Goal: Task Accomplishment & Management: Complete application form

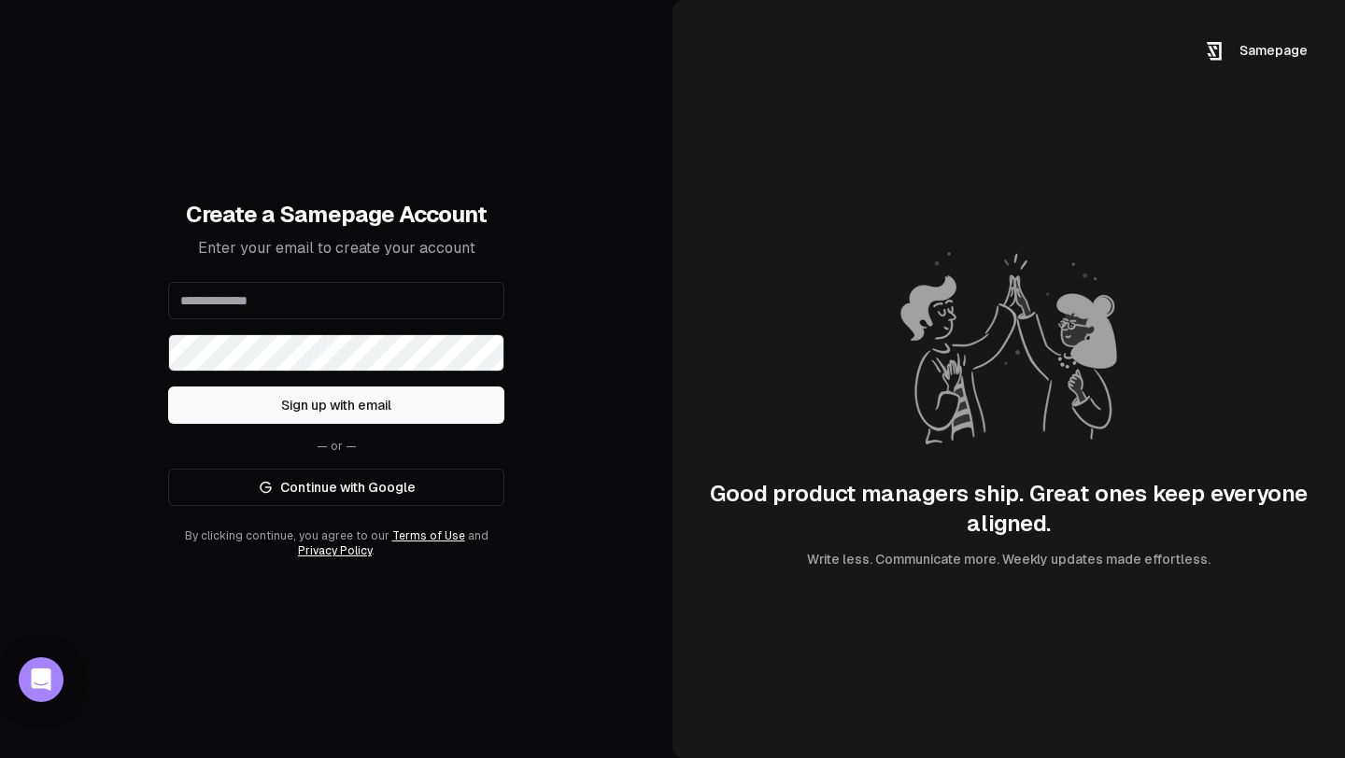
click at [359, 489] on link "Continue with Google" at bounding box center [336, 487] width 336 height 37
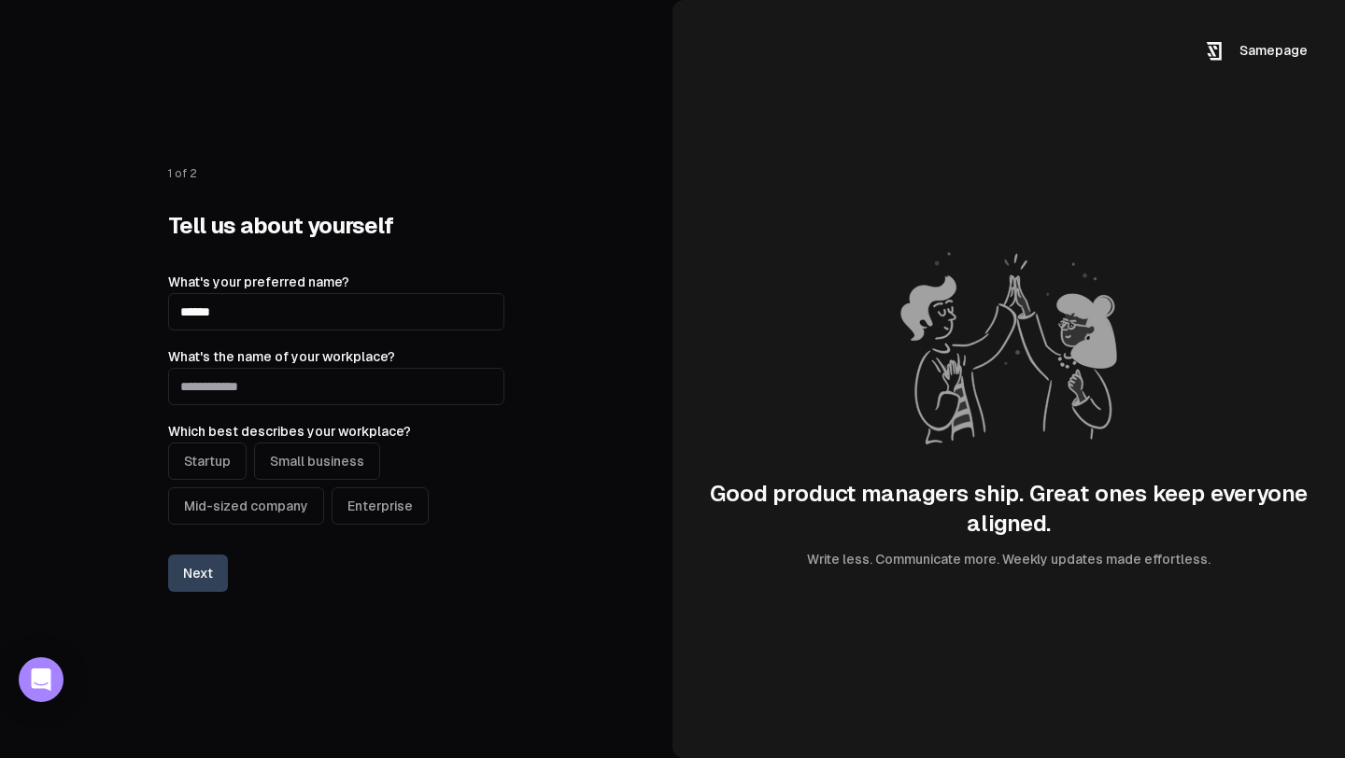
click at [211, 569] on button "Next" at bounding box center [198, 573] width 60 height 37
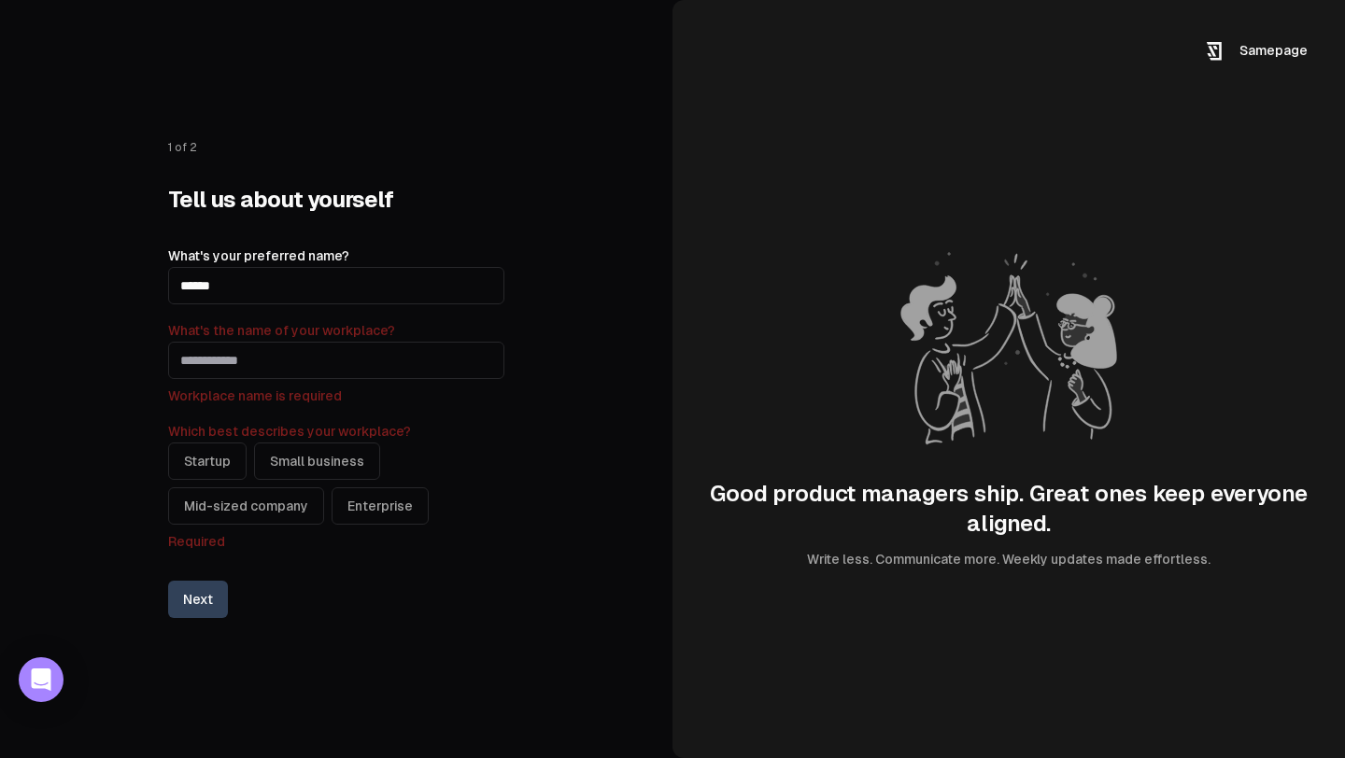
click at [317, 363] on input "What's the name of your workplace?" at bounding box center [336, 360] width 336 height 37
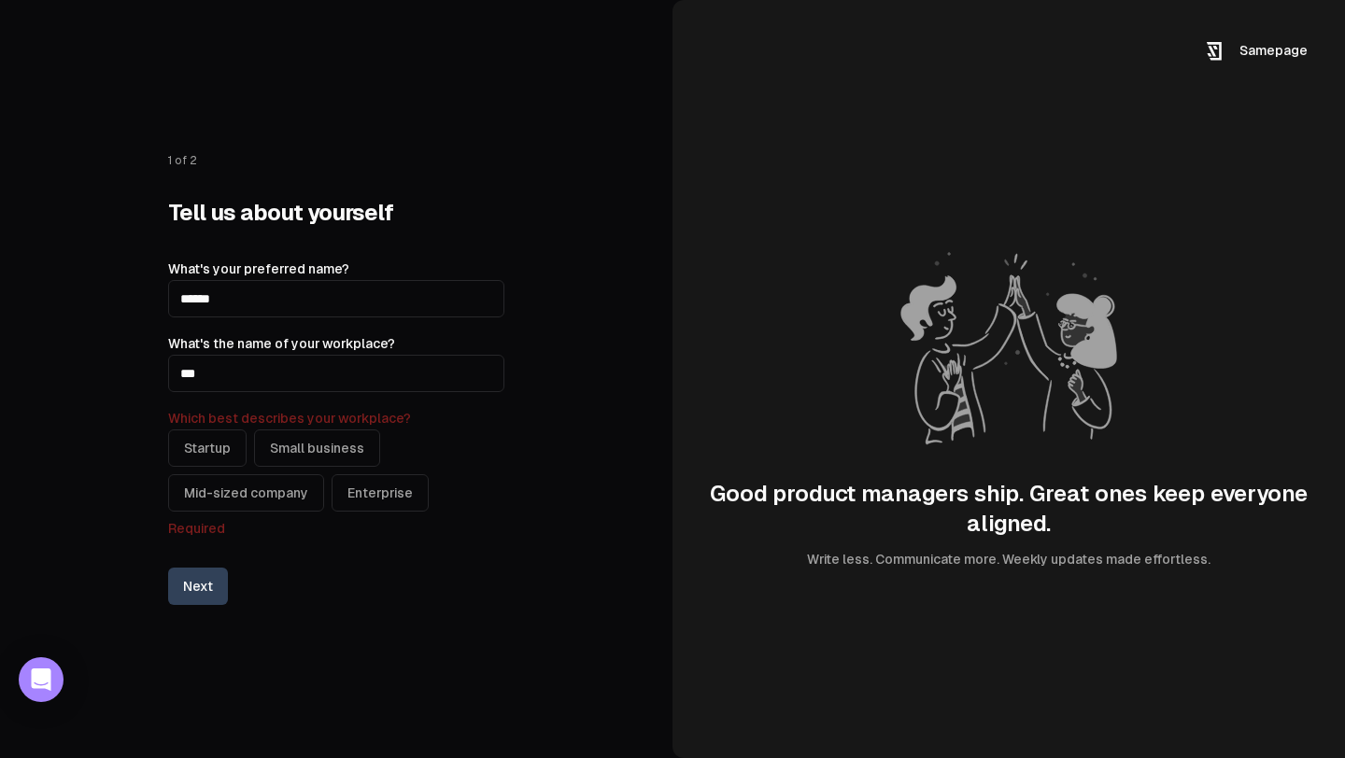
type input "***"
click at [190, 455] on button "Startup" at bounding box center [207, 448] width 78 height 37
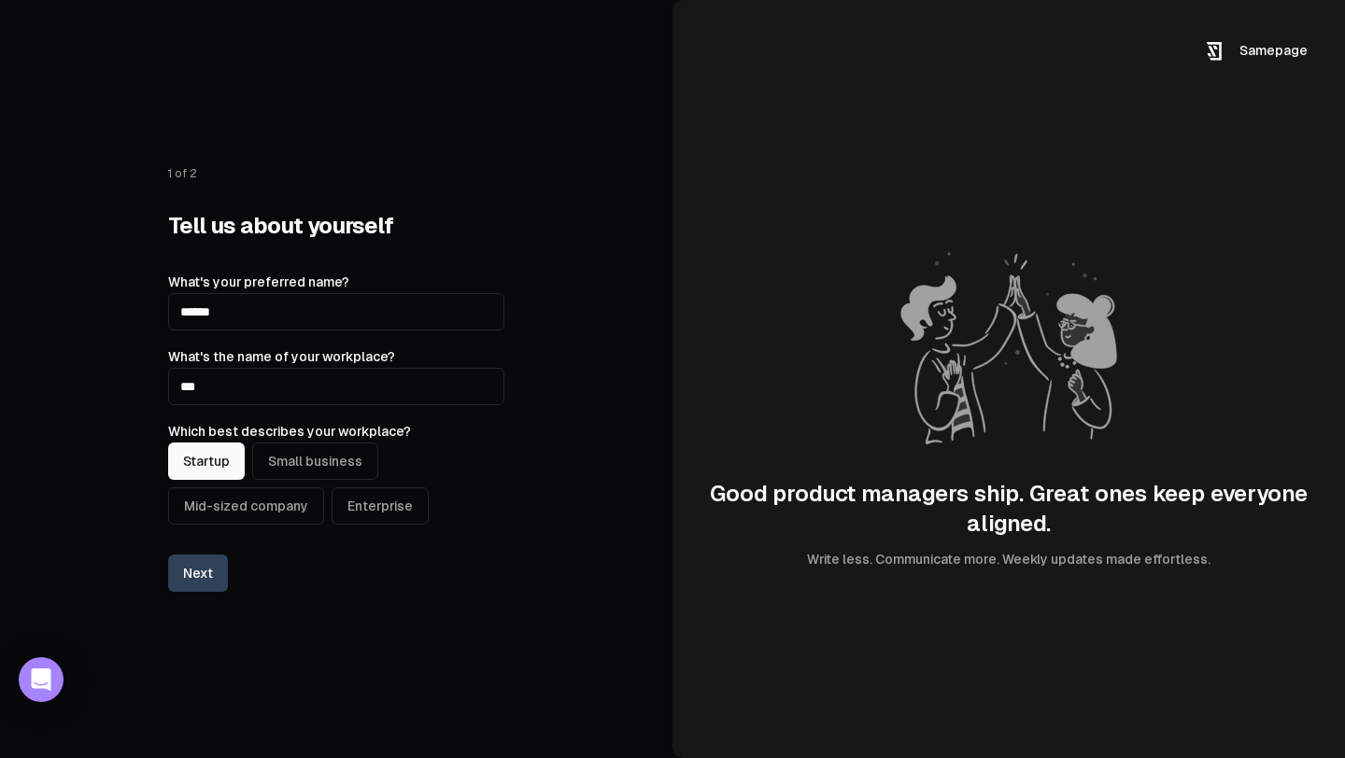
drag, startPoint x: 188, startPoint y: 309, endPoint x: 157, endPoint y: 309, distance: 30.8
click at [157, 309] on div "1 of 2 Tell us about yourself What's your preferred name? ****** What's the nam…" at bounding box center [336, 379] width 672 height 758
type input "******"
click at [190, 576] on button "Next" at bounding box center [198, 573] width 60 height 37
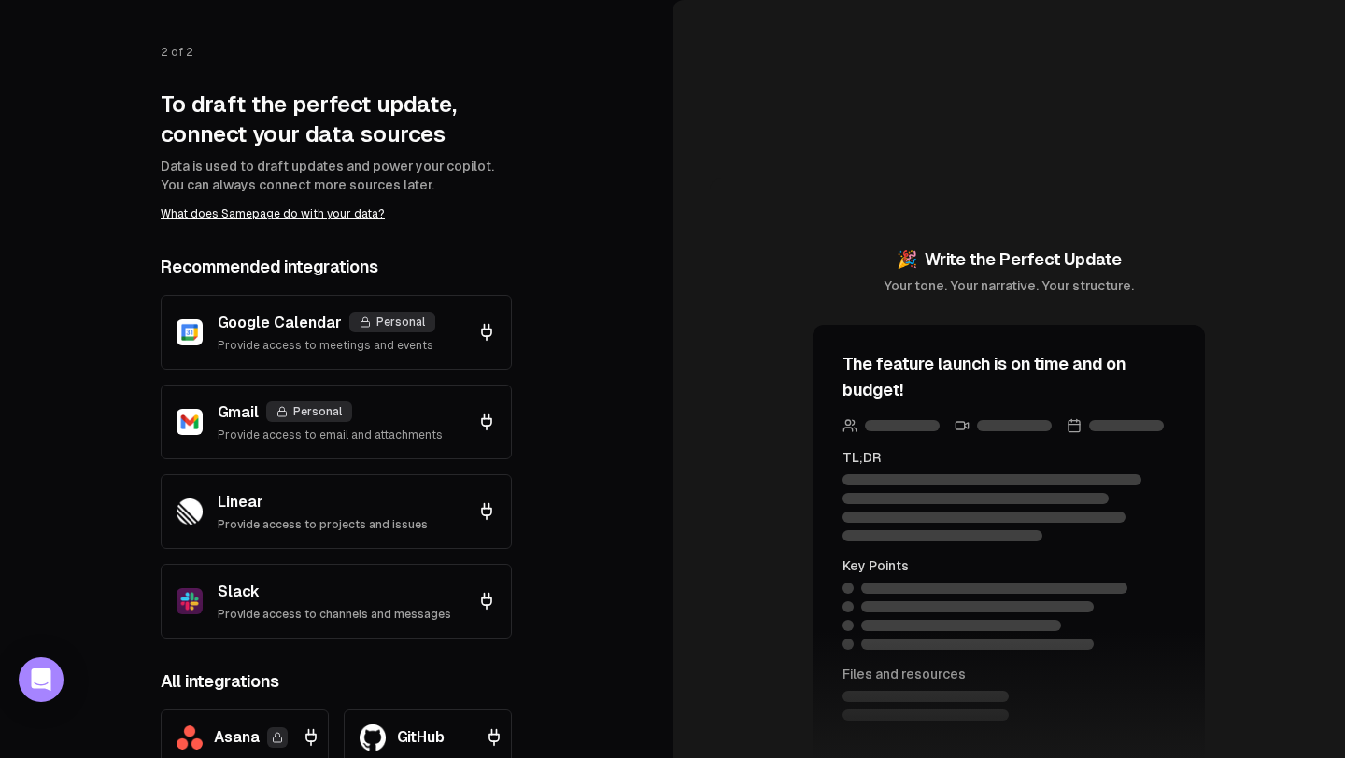
click at [346, 214] on link "What does Samepage do with your data?" at bounding box center [273, 213] width 224 height 13
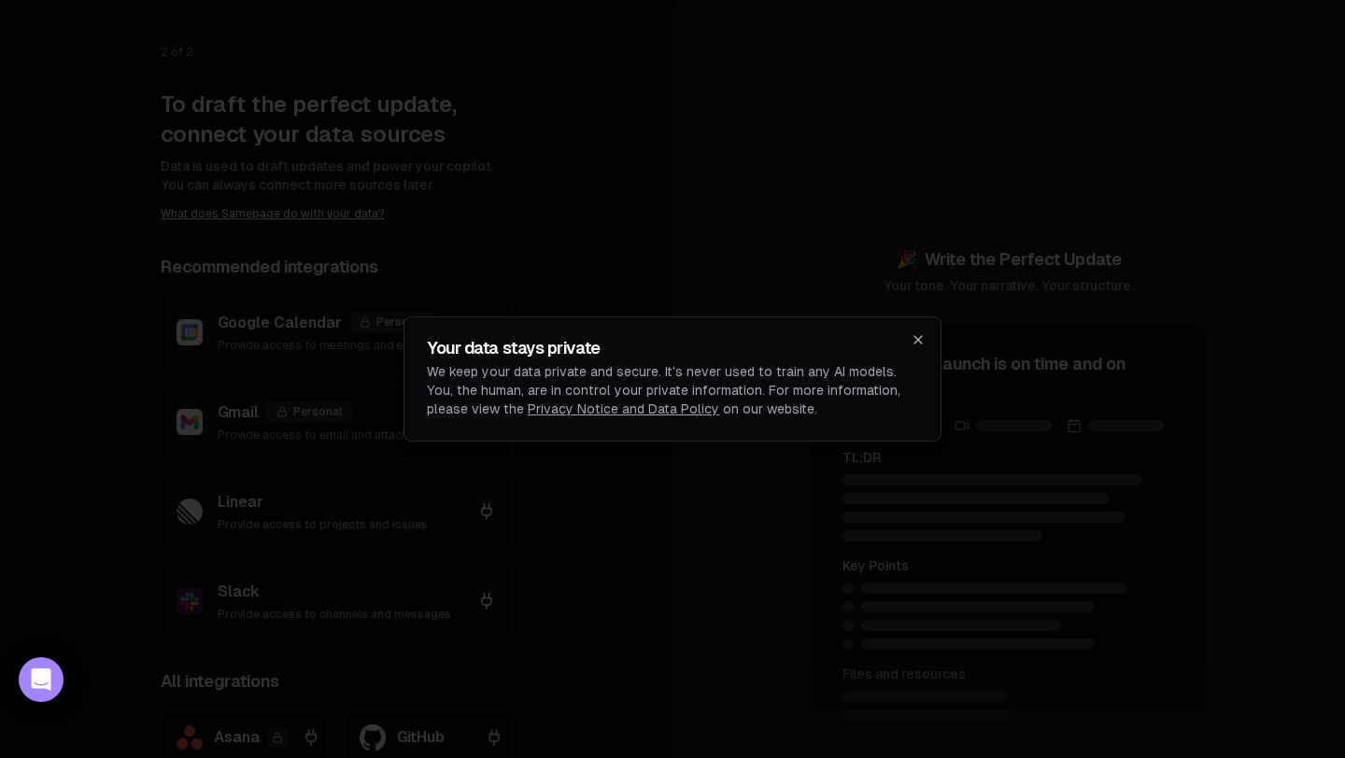
click at [916, 343] on icon "button" at bounding box center [917, 339] width 15 height 15
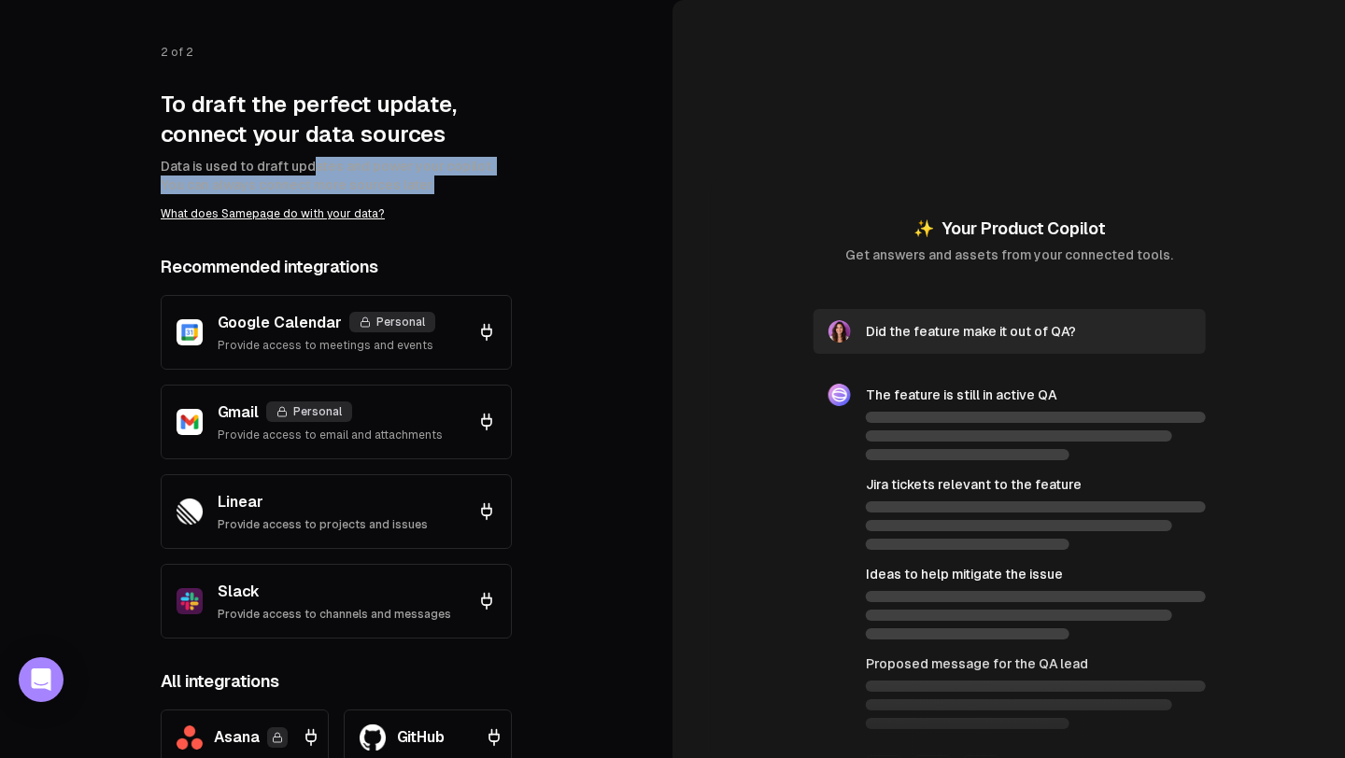
drag, startPoint x: 314, startPoint y: 171, endPoint x: 436, endPoint y: 199, distance: 125.5
click at [436, 199] on div "To draft the perfect update, connect your data sources Data is used to draft up…" at bounding box center [336, 157] width 351 height 134
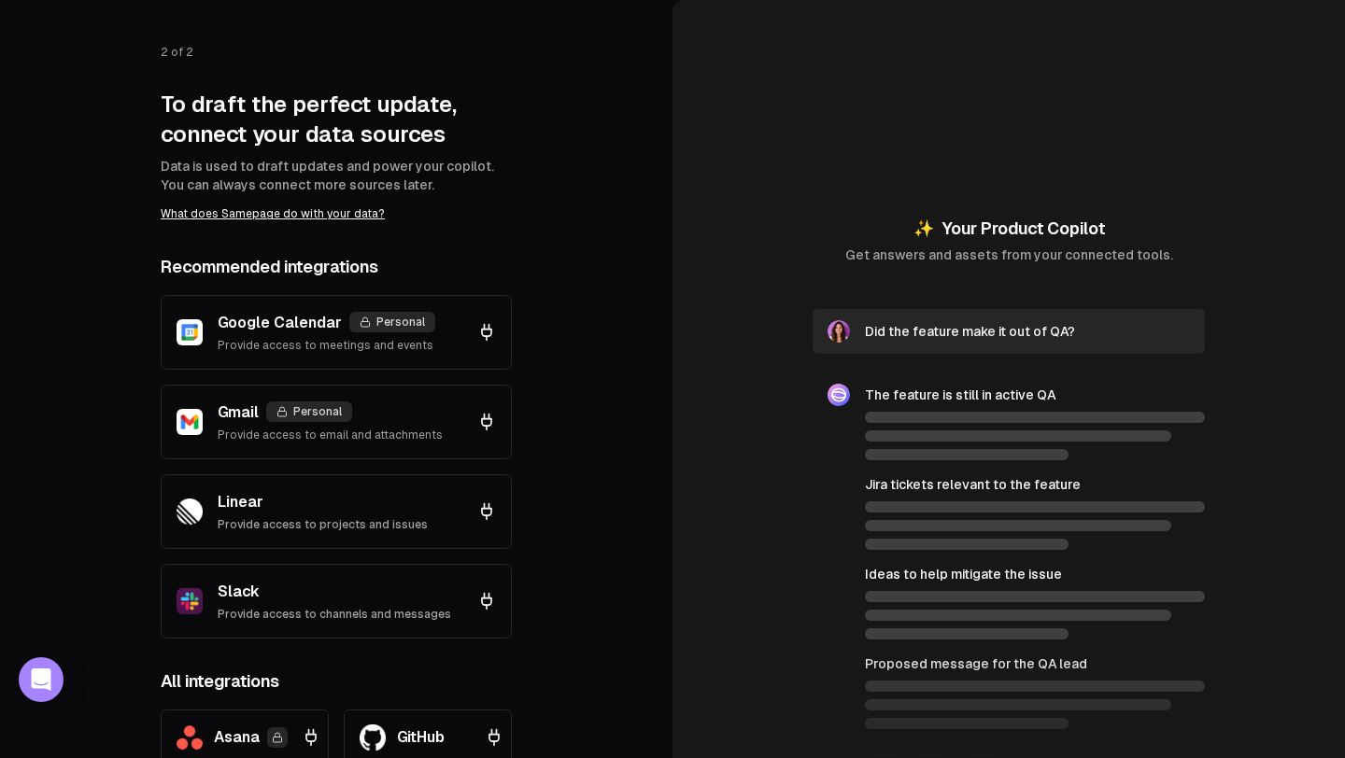
click at [457, 235] on div "2 of 2 To draft the perfect update, connect your data sources Data is used to d…" at bounding box center [336, 545] width 351 height 1001
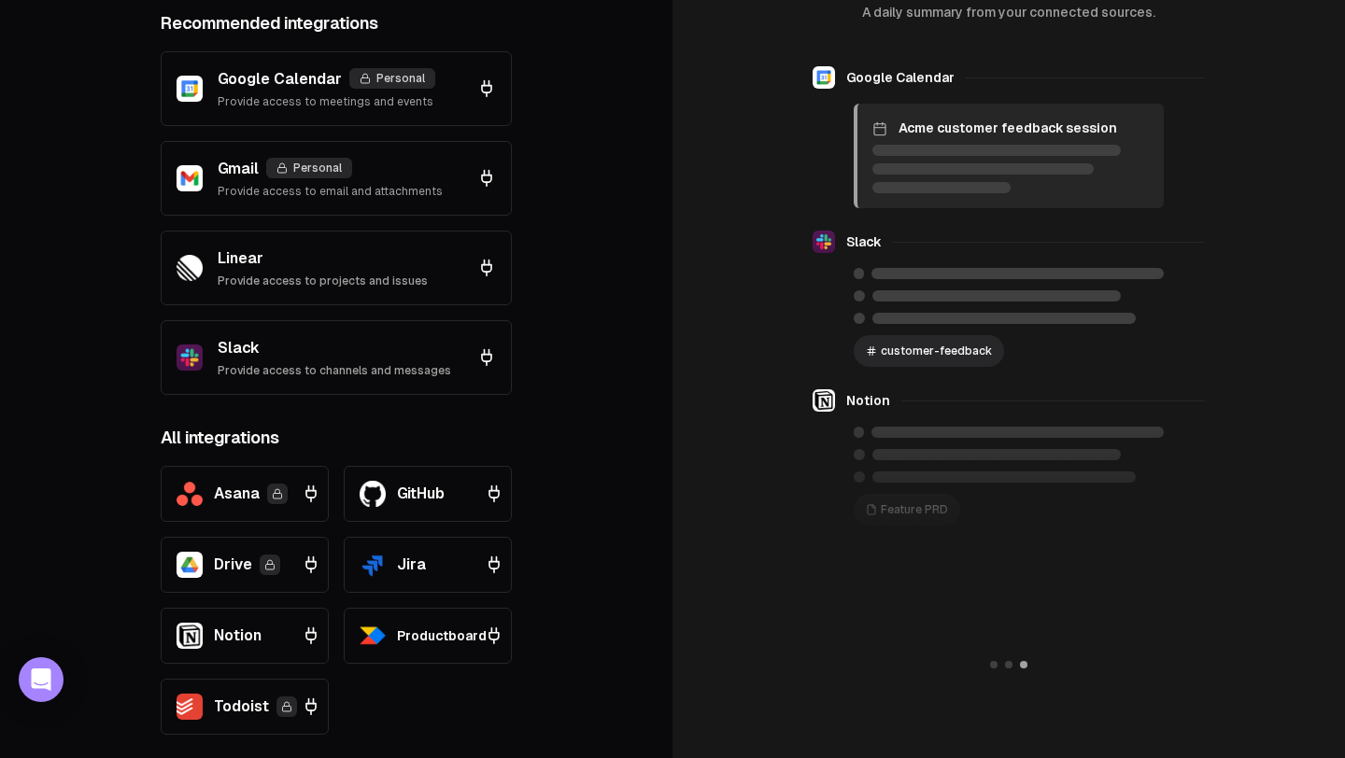
scroll to position [332, 0]
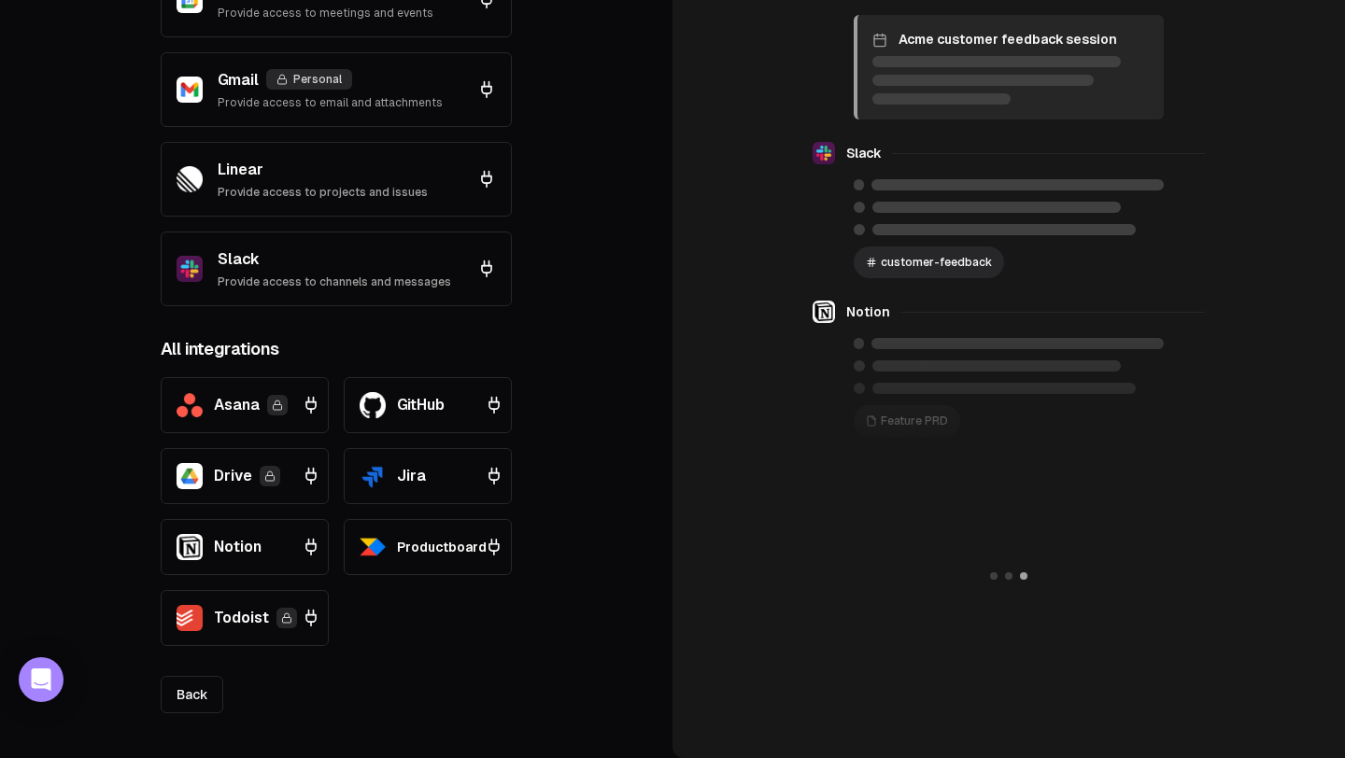
click at [223, 693] on link "Back" at bounding box center [192, 694] width 63 height 37
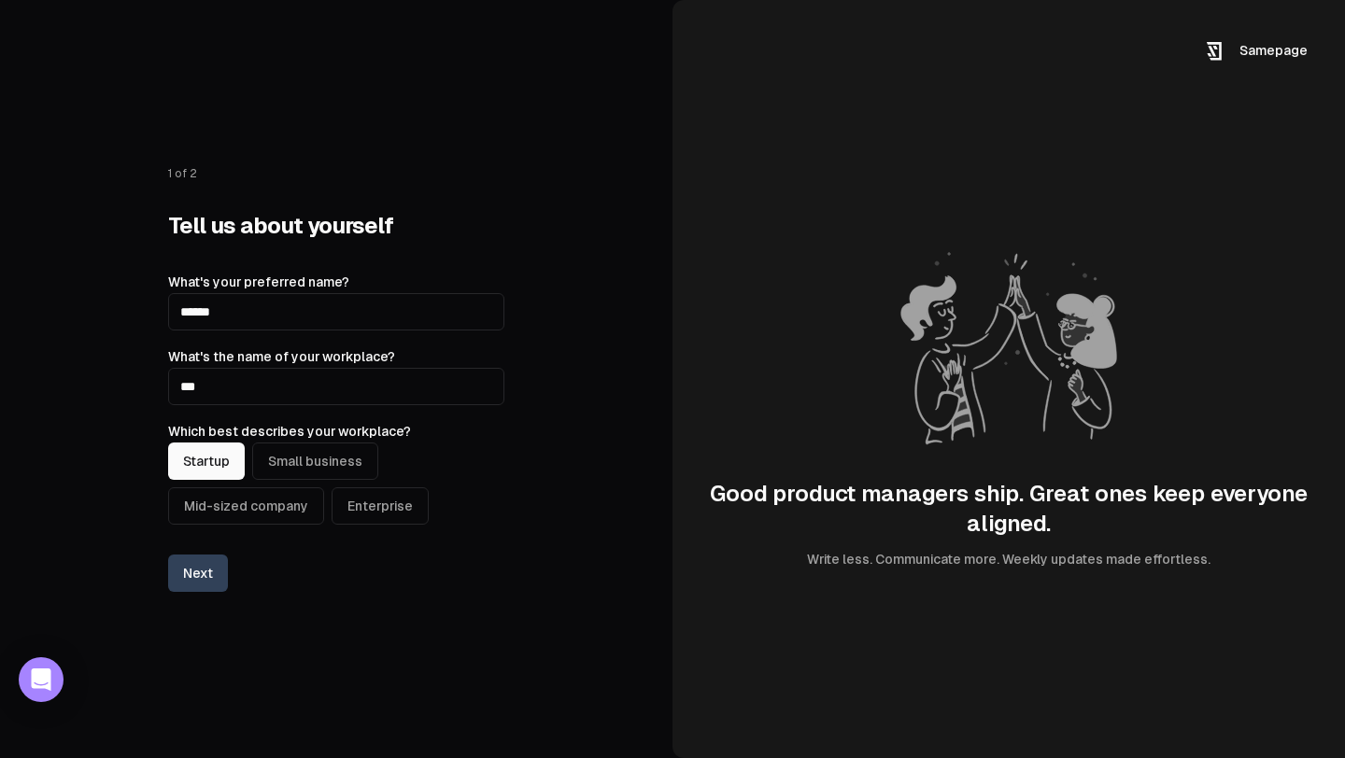
click at [1253, 53] on span "Samepage" at bounding box center [1273, 50] width 68 height 15
click at [42, 681] on icon "Open Intercom Messenger" at bounding box center [40, 680] width 21 height 24
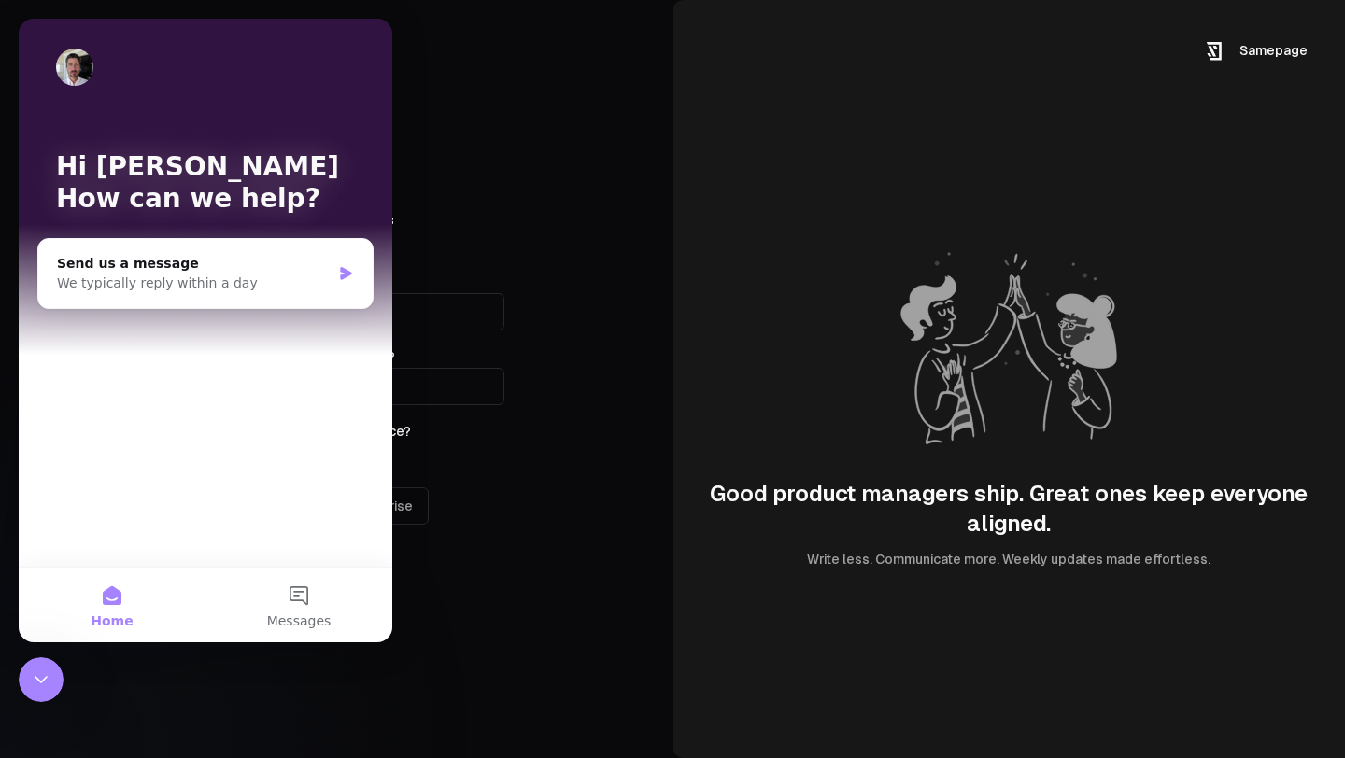
click at [474, 571] on div "Next" at bounding box center [336, 573] width 336 height 37
click at [63, 686] on div at bounding box center [41, 679] width 45 height 45
click at [38, 683] on icon "Close Intercom Messenger" at bounding box center [41, 680] width 22 height 22
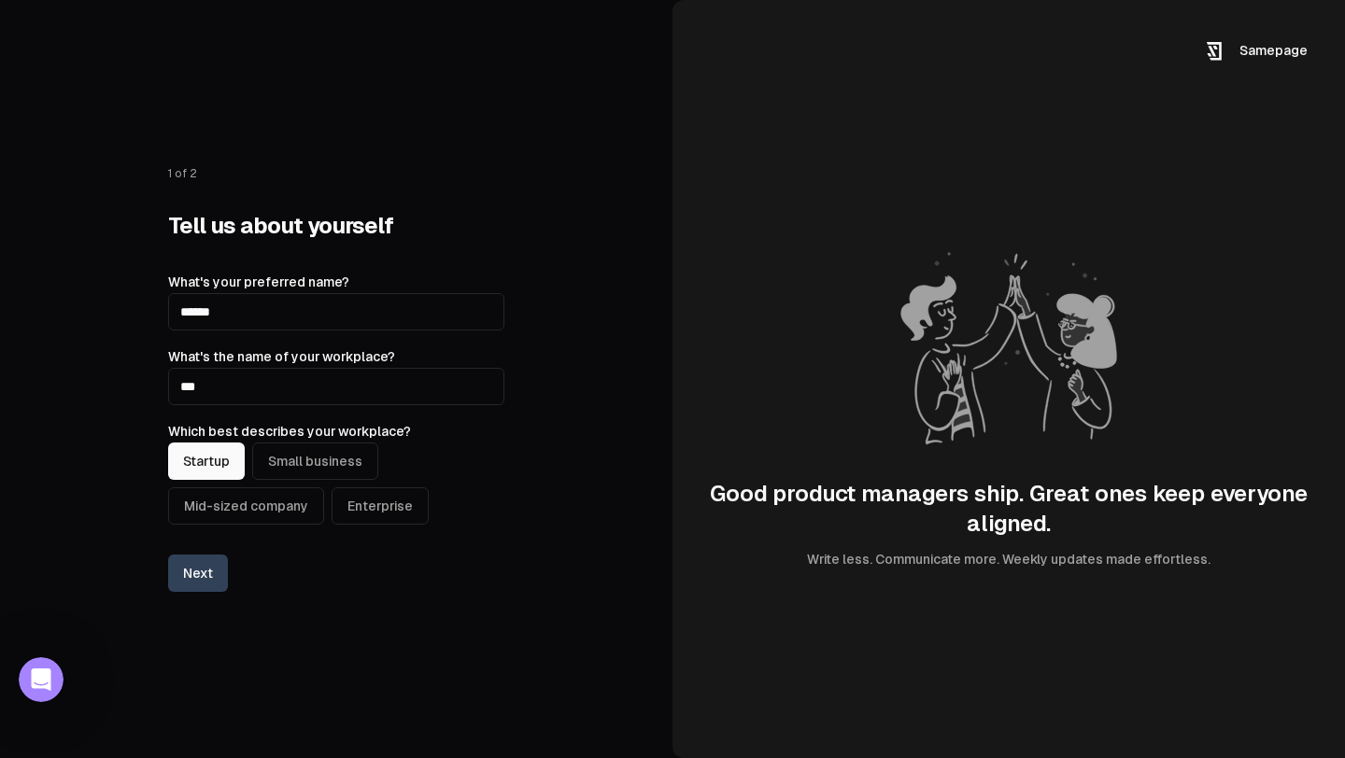
click at [194, 585] on button "Next" at bounding box center [198, 573] width 60 height 37
